Goal: Task Accomplishment & Management: Manage account settings

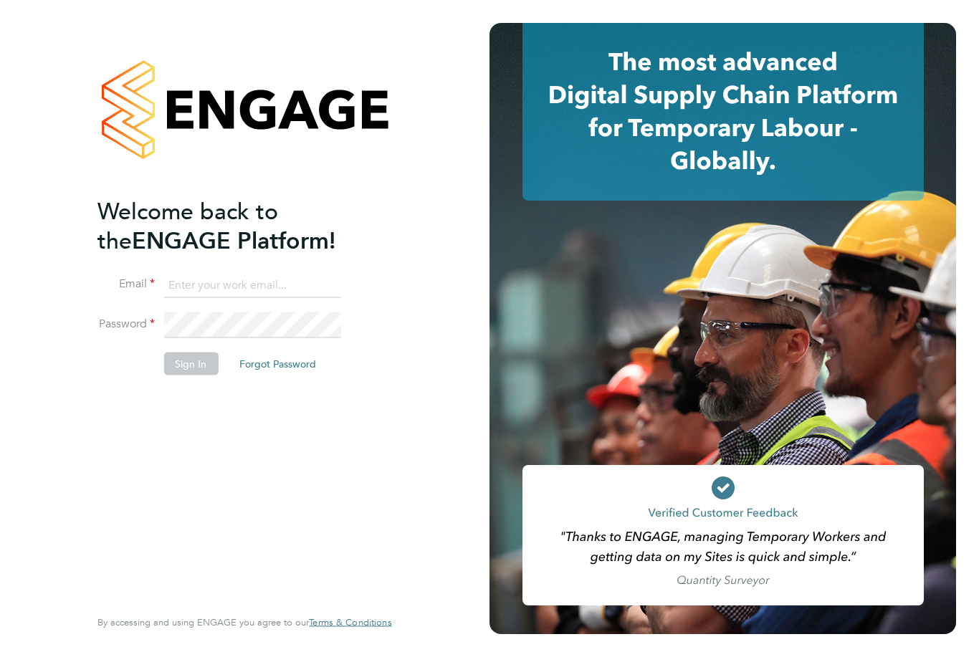
click at [208, 296] on input at bounding box center [251, 285] width 177 height 26
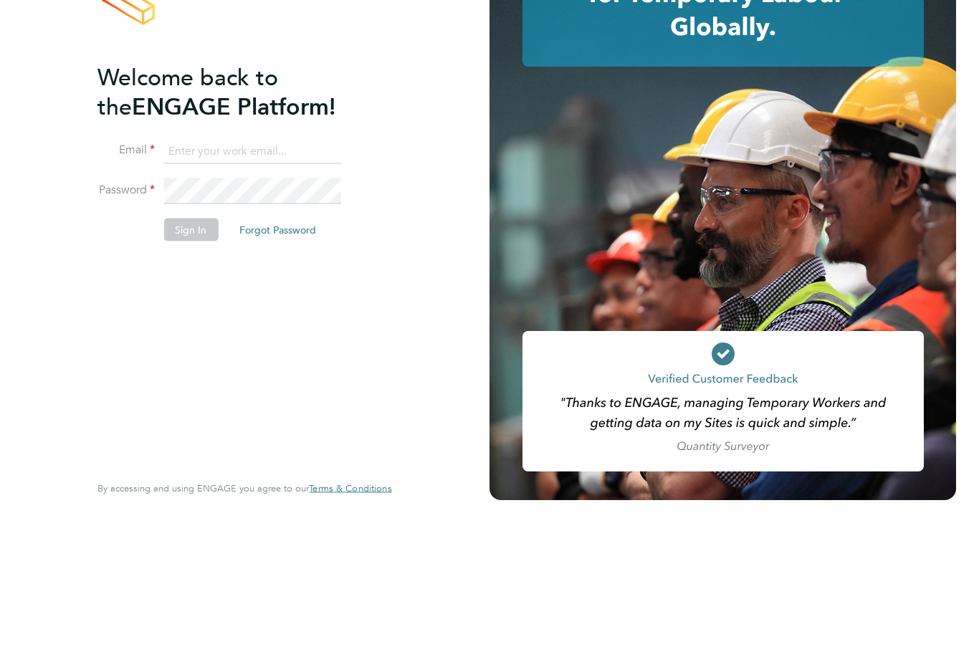
type input "[EMAIL_ADDRESS][DOMAIN_NAME]"
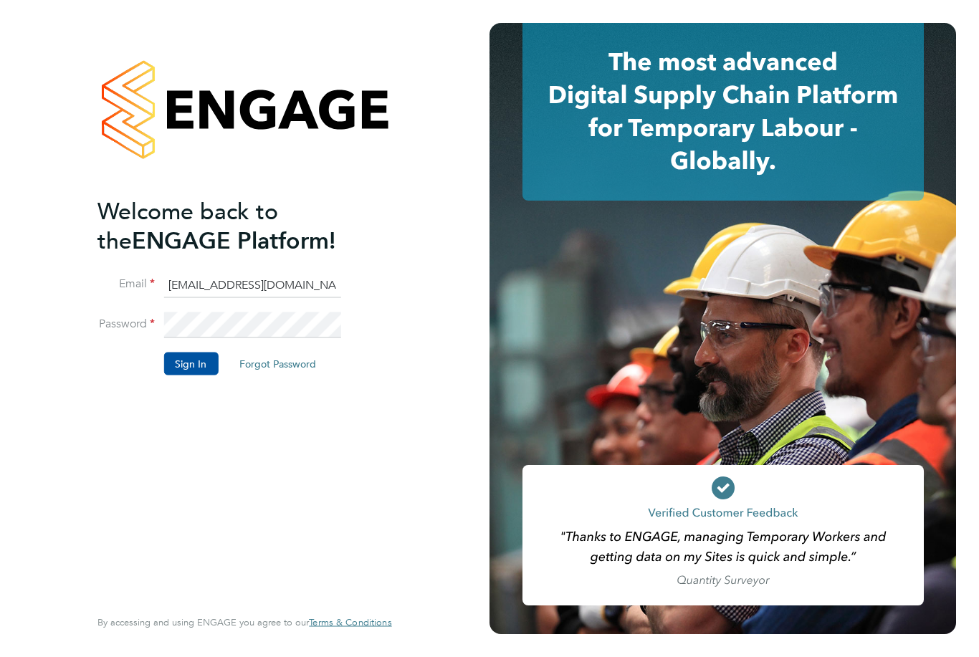
click at [187, 353] on button "Sign In" at bounding box center [190, 364] width 54 height 23
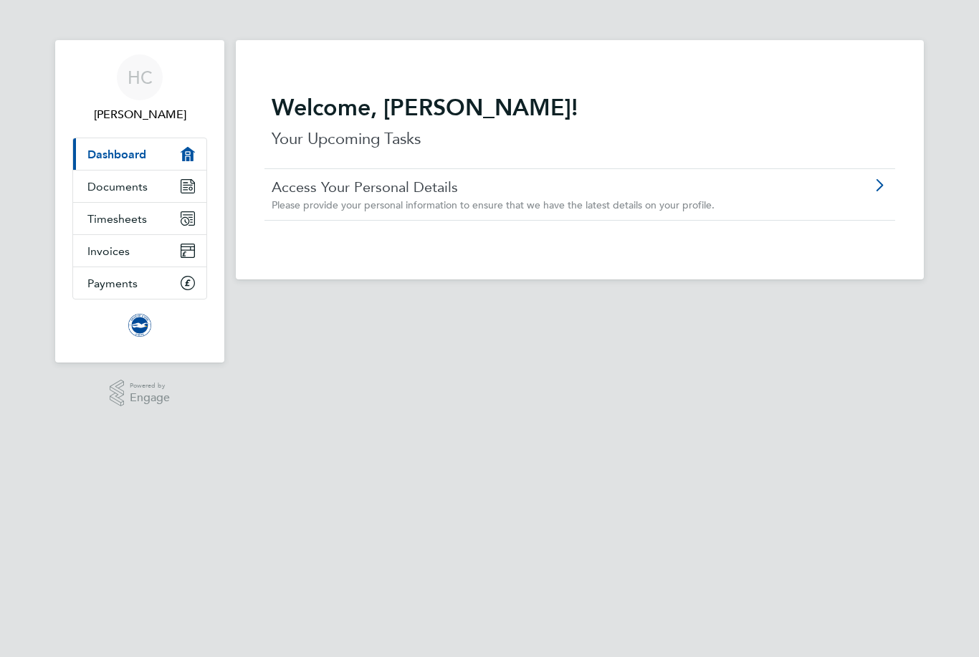
click at [156, 230] on link "Timesheets" at bounding box center [139, 219] width 133 height 32
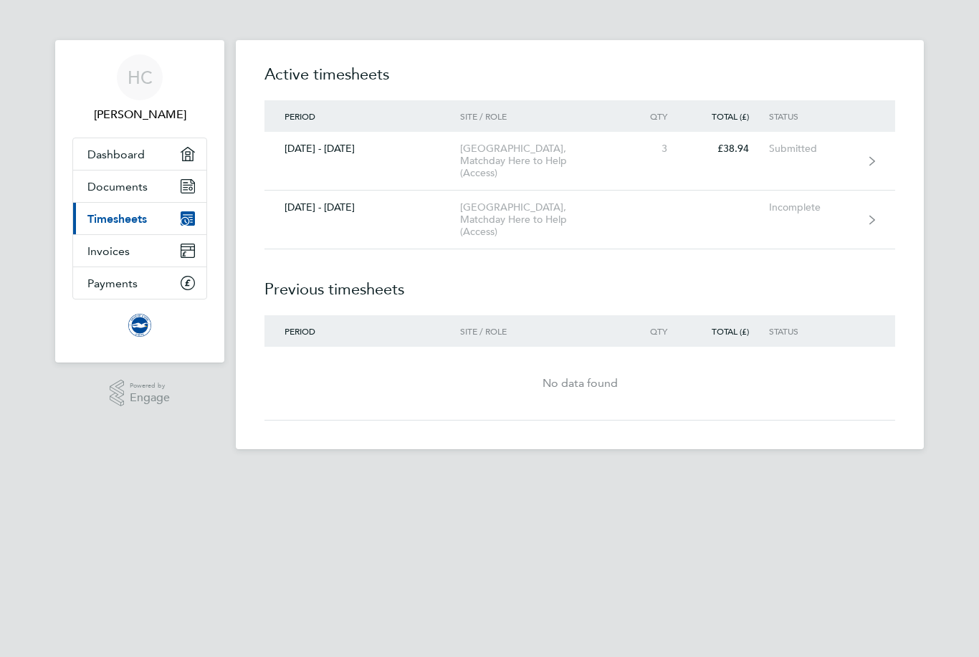
click at [142, 85] on span "HC" at bounding box center [140, 77] width 25 height 19
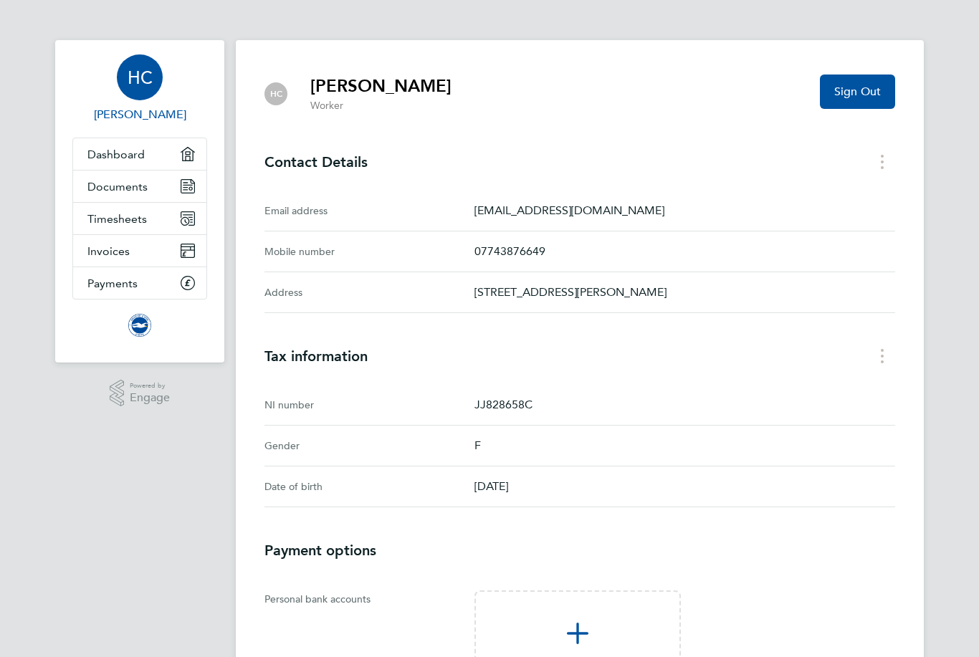
click at [853, 95] on span "Sign Out" at bounding box center [857, 92] width 47 height 14
